Goal: Transaction & Acquisition: Book appointment/travel/reservation

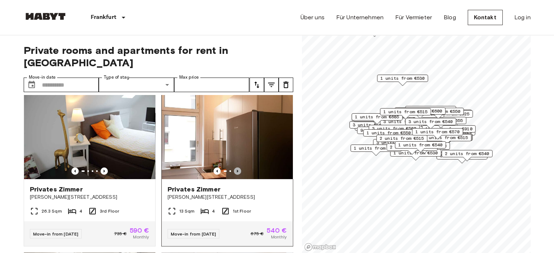
click at [234, 168] on icon "Previous image" at bounding box center [237, 171] width 7 height 7
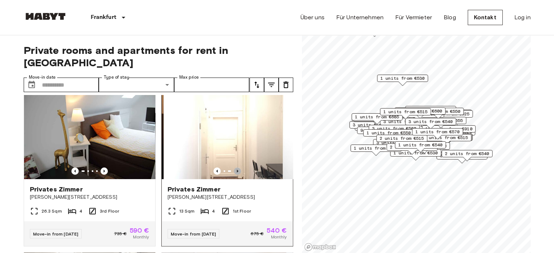
click at [234, 168] on icon "Previous image" at bounding box center [237, 171] width 7 height 7
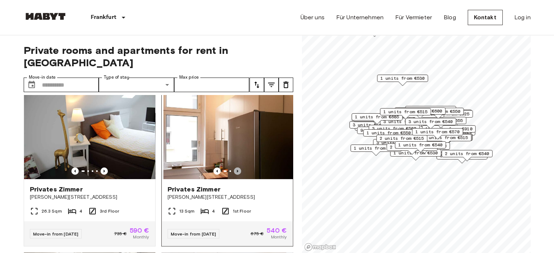
click at [234, 168] on icon "Previous image" at bounding box center [237, 171] width 7 height 7
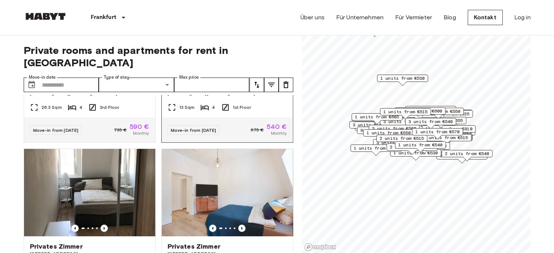
scroll to position [121, 0]
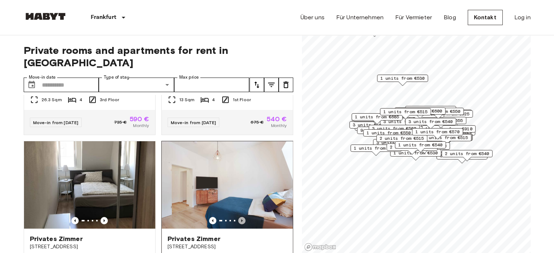
click at [238, 217] on icon "Previous image" at bounding box center [241, 220] width 7 height 7
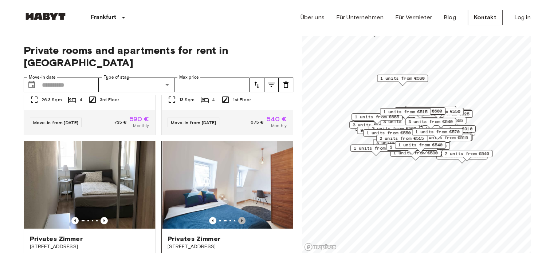
click at [238, 217] on icon "Previous image" at bounding box center [241, 220] width 7 height 7
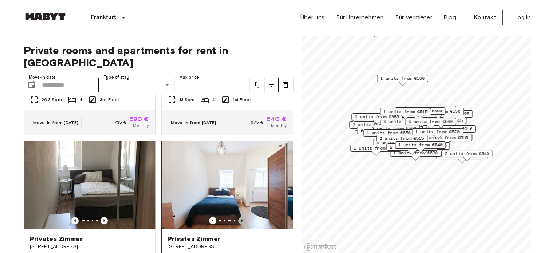
click at [238, 217] on icon "Previous image" at bounding box center [241, 220] width 7 height 7
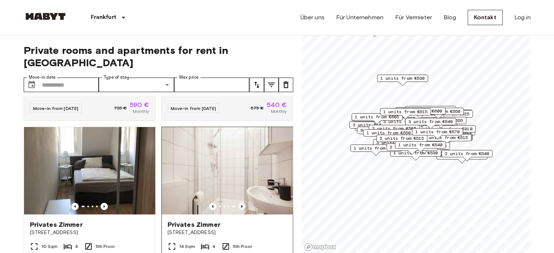
scroll to position [146, 0]
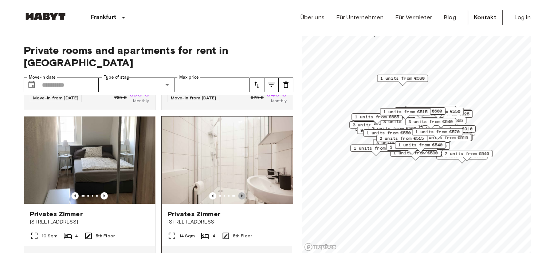
click at [239, 192] on icon "Previous image" at bounding box center [241, 195] width 7 height 7
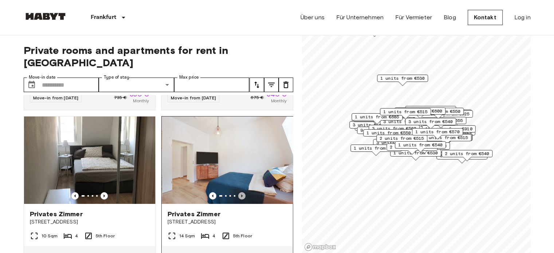
click at [239, 192] on icon "Previous image" at bounding box center [241, 195] width 7 height 7
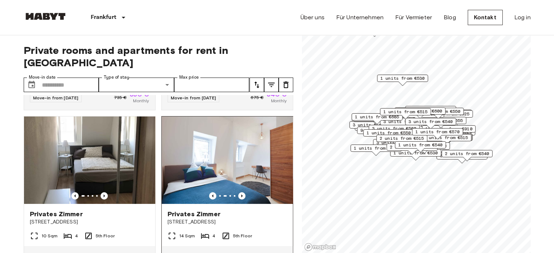
click at [204, 210] on span "Privates Zimmer" at bounding box center [194, 214] width 53 height 9
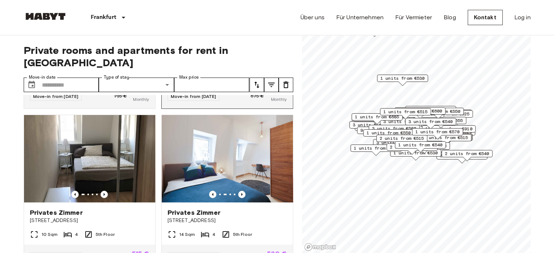
scroll to position [141, 0]
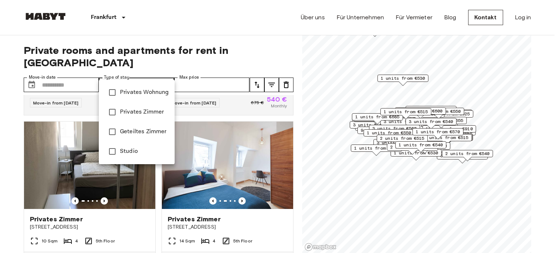
type input "**********"
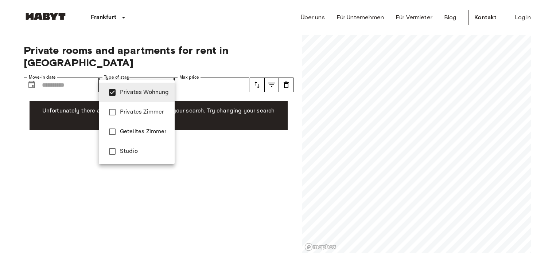
click at [239, 159] on div at bounding box center [280, 126] width 560 height 253
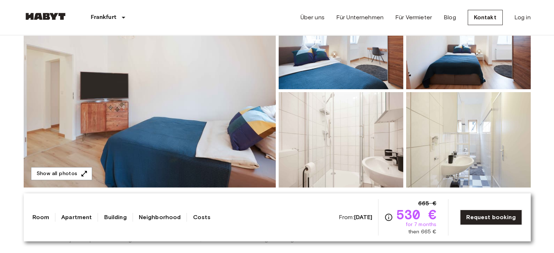
scroll to position [107, 0]
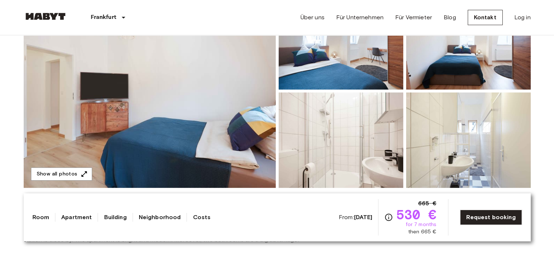
click at [75, 167] on img at bounding box center [150, 91] width 252 height 194
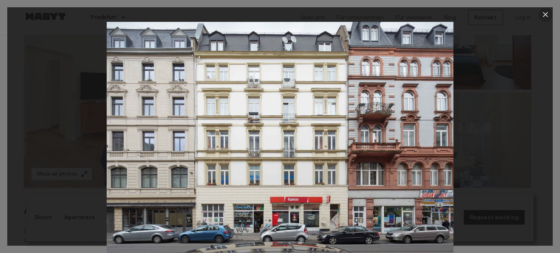
click at [546, 13] on icon "button" at bounding box center [545, 14] width 5 height 5
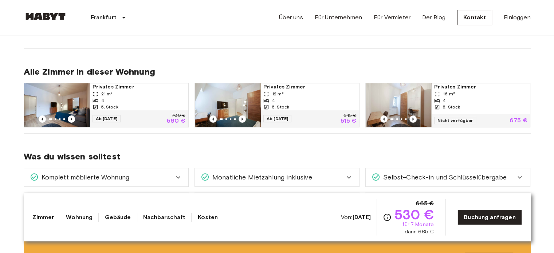
scroll to position [0, 0]
